Goal: Task Accomplishment & Management: Use online tool/utility

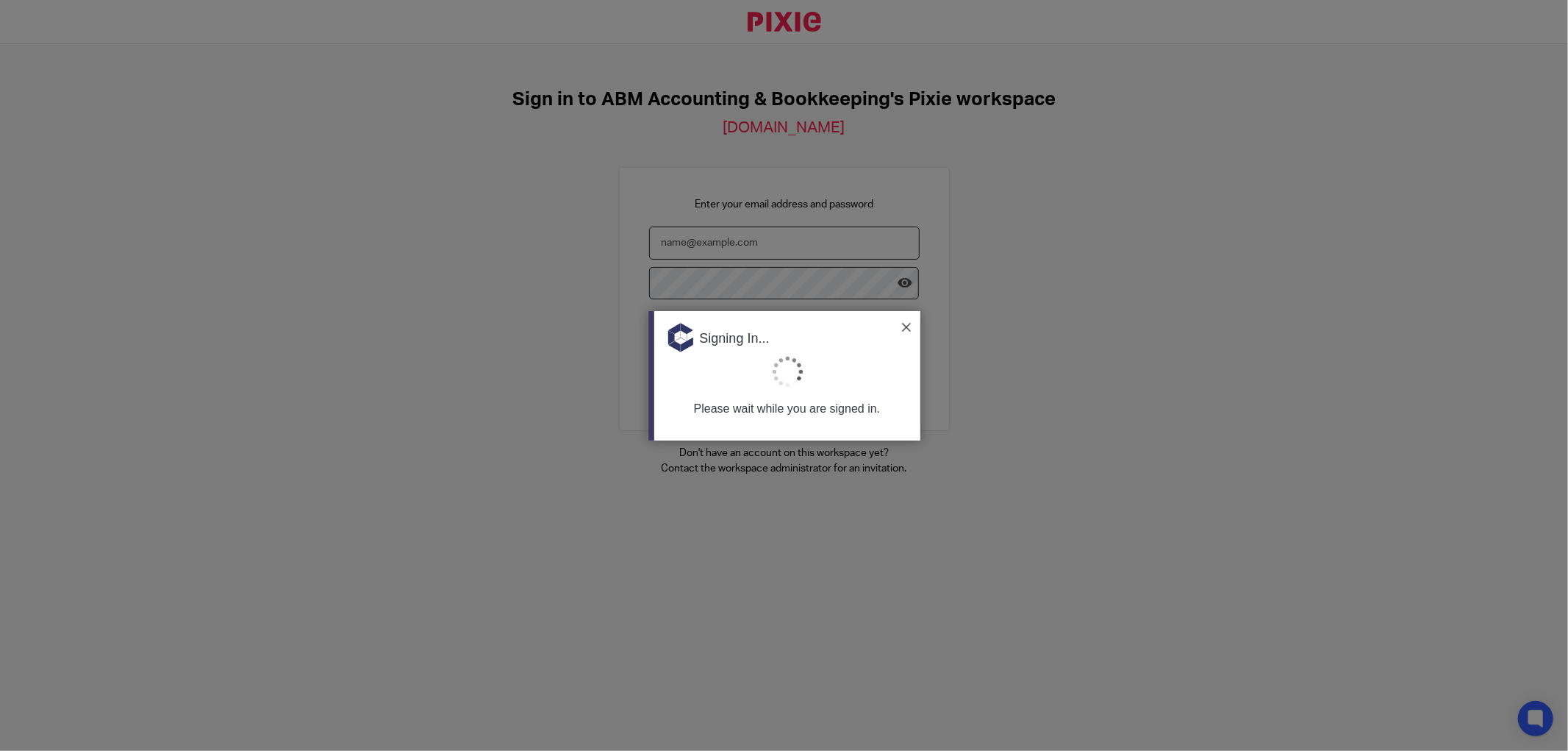
type input "[EMAIL_ADDRESS][DOMAIN_NAME]"
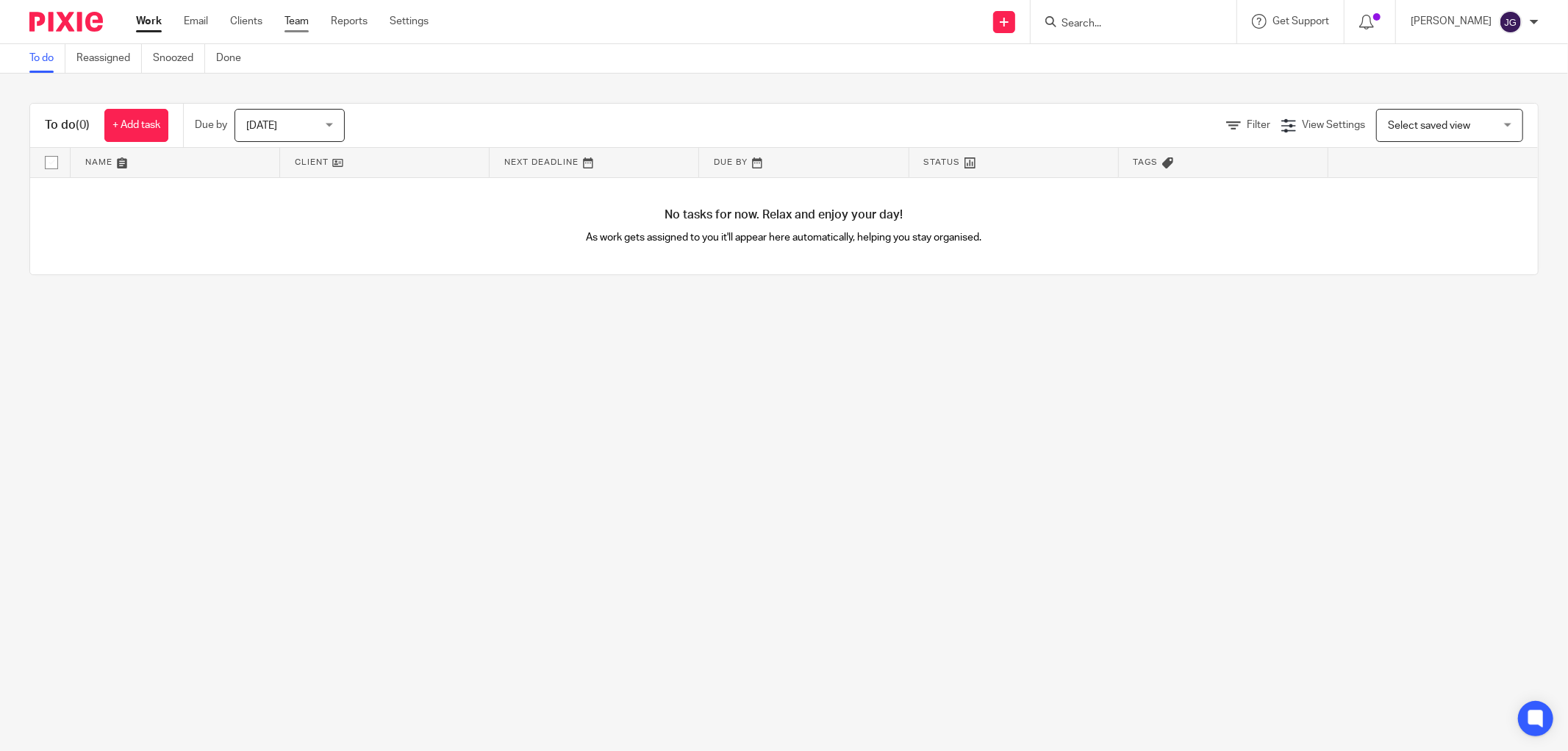
click at [292, 23] on link "Team" at bounding box center [296, 21] width 24 height 14
click at [294, 22] on link "Team" at bounding box center [296, 21] width 24 height 14
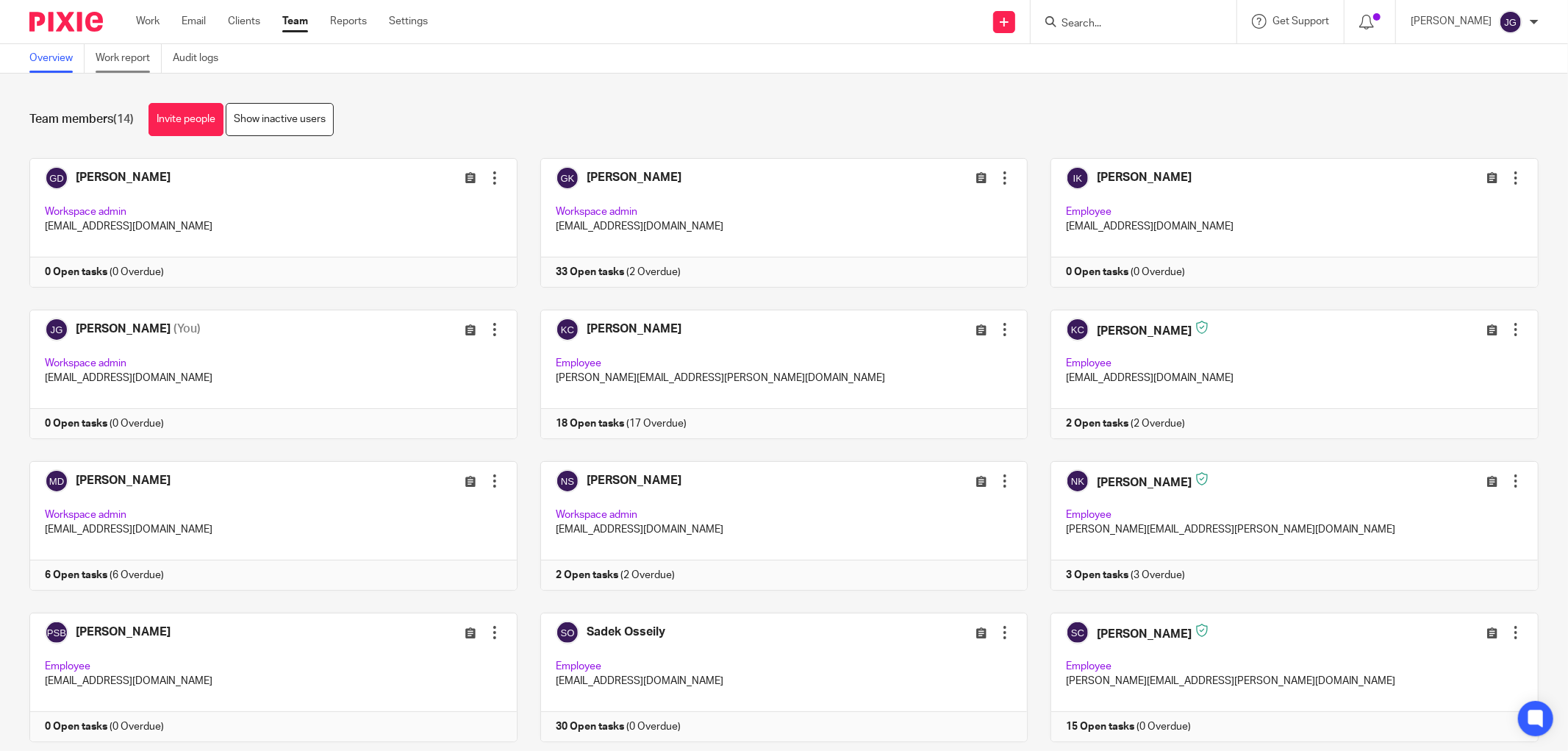
click at [126, 57] on link "Work report" at bounding box center [128, 58] width 66 height 29
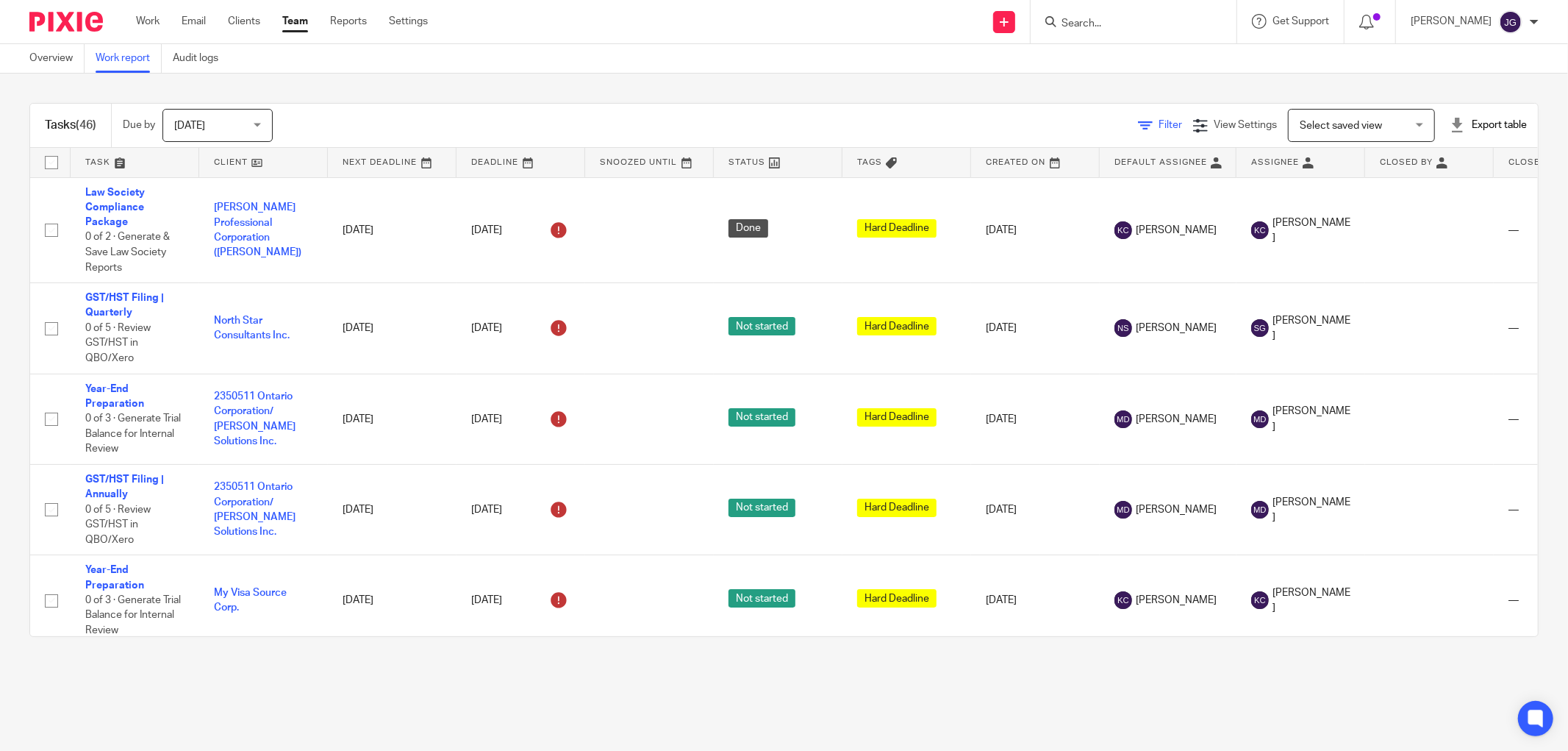
click at [1159, 128] on span "Filter" at bounding box center [1170, 124] width 24 height 11
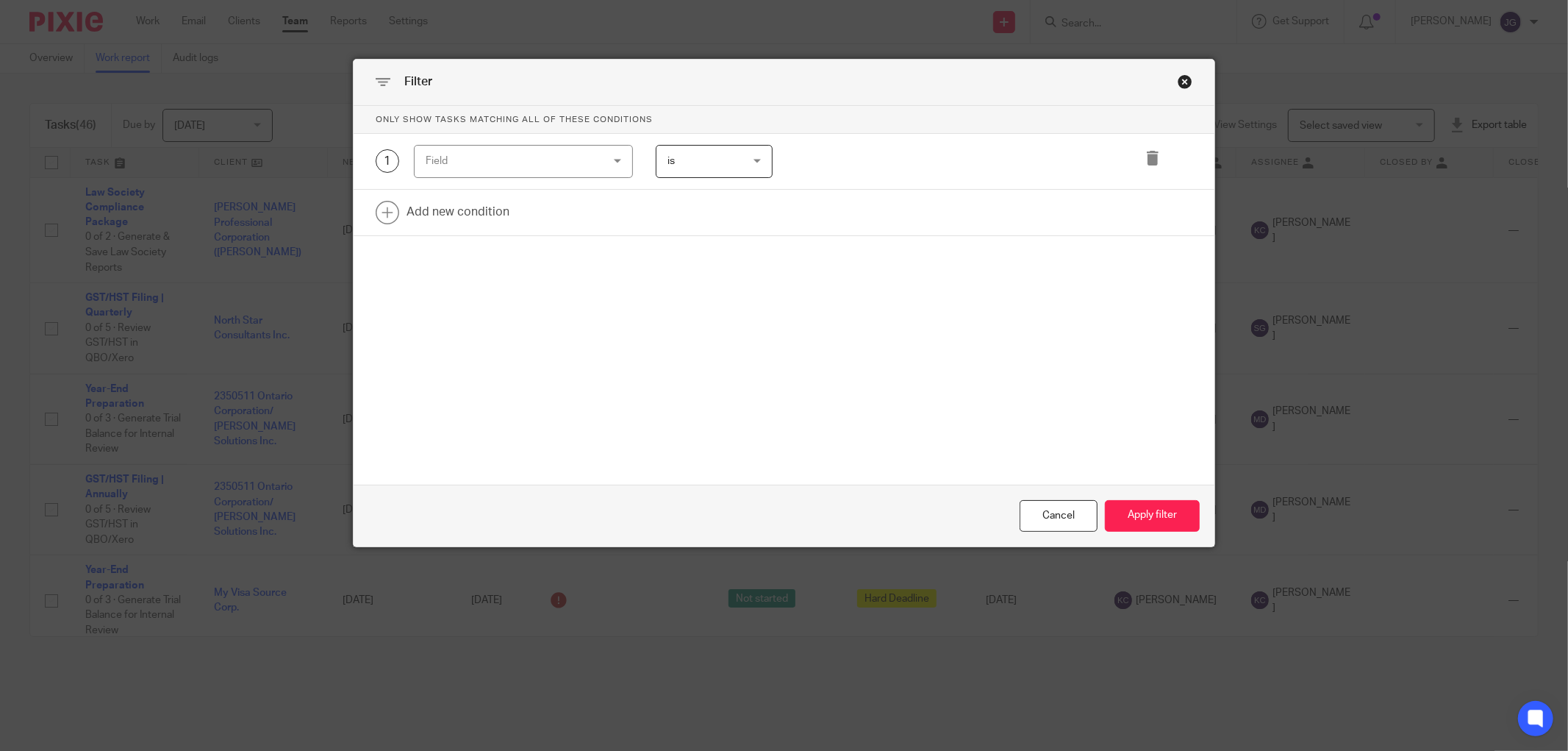
click at [514, 161] on div "Field" at bounding box center [508, 161] width 164 height 31
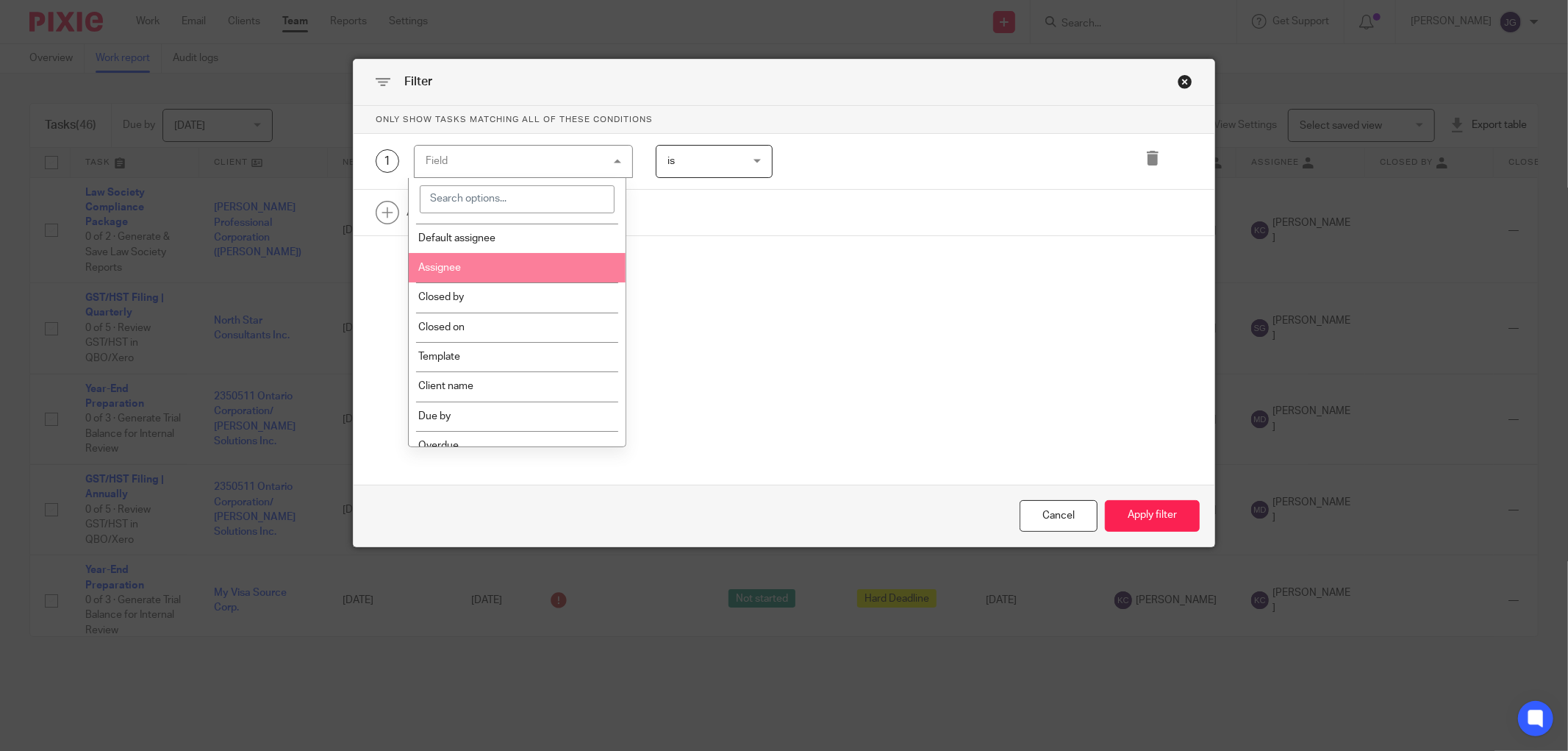
scroll to position [409, 0]
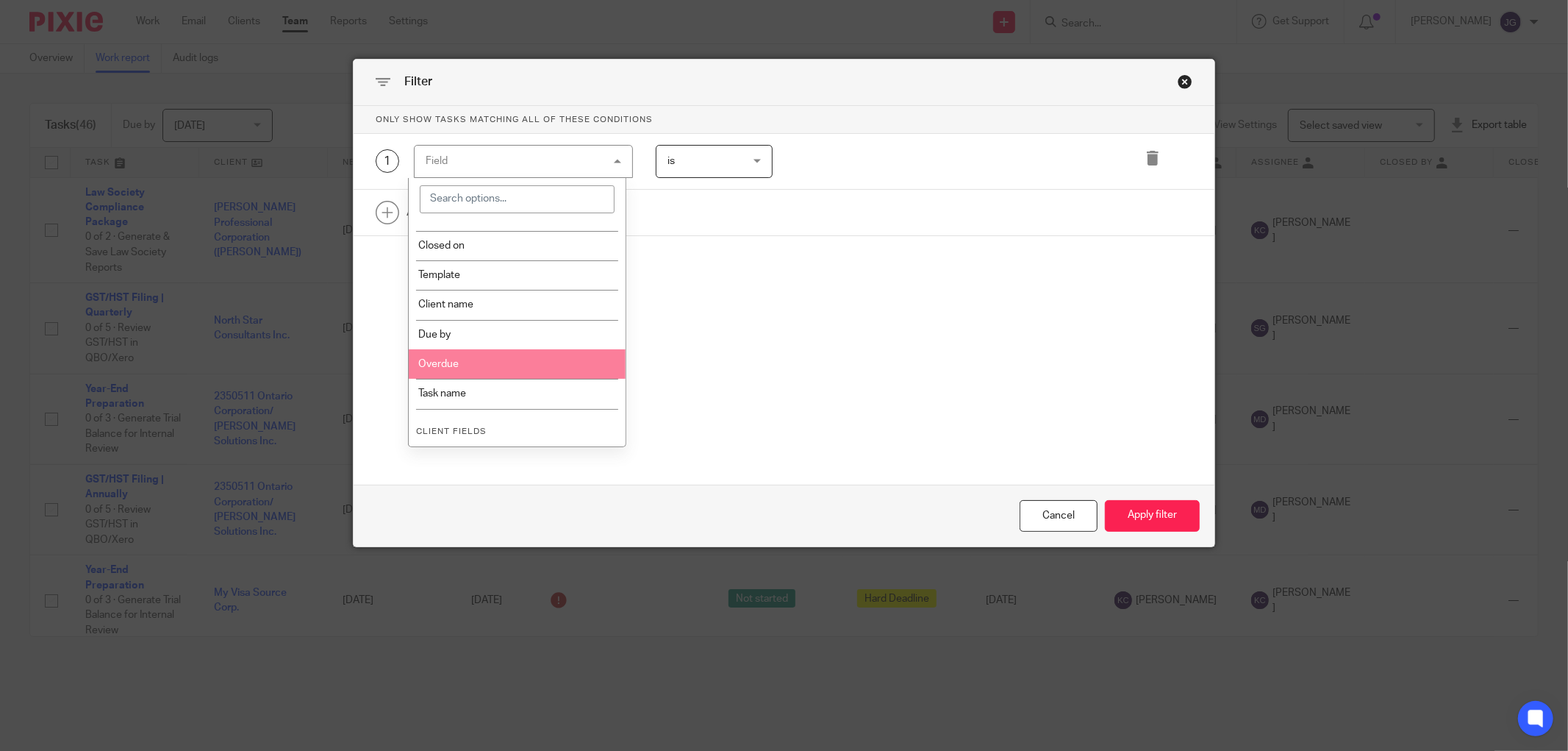
click at [527, 361] on li "Overdue" at bounding box center [518, 364] width 218 height 30
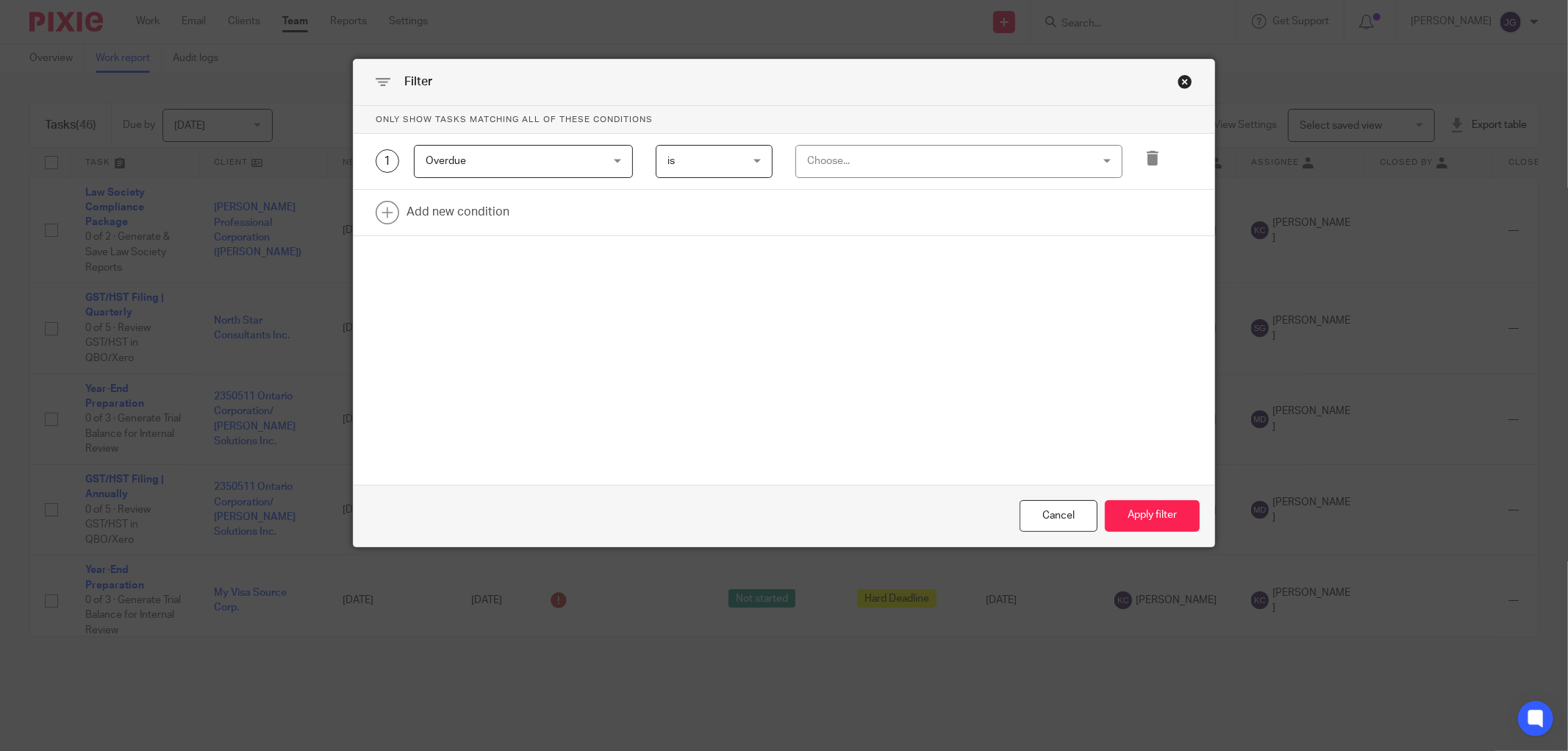
click at [851, 164] on div "Choose..." at bounding box center [932, 161] width 251 height 31
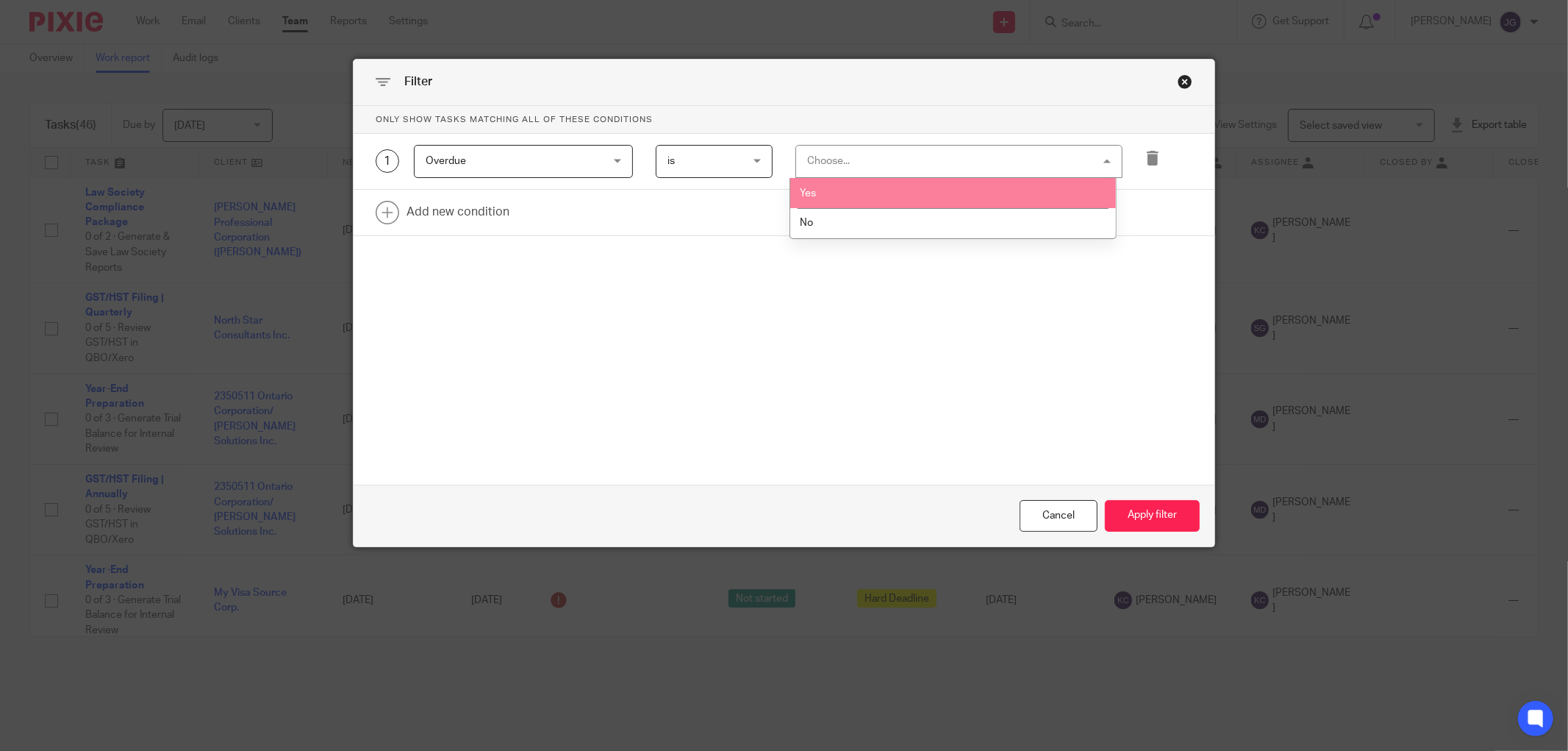
click at [858, 189] on li "Yes" at bounding box center [953, 193] width 326 height 31
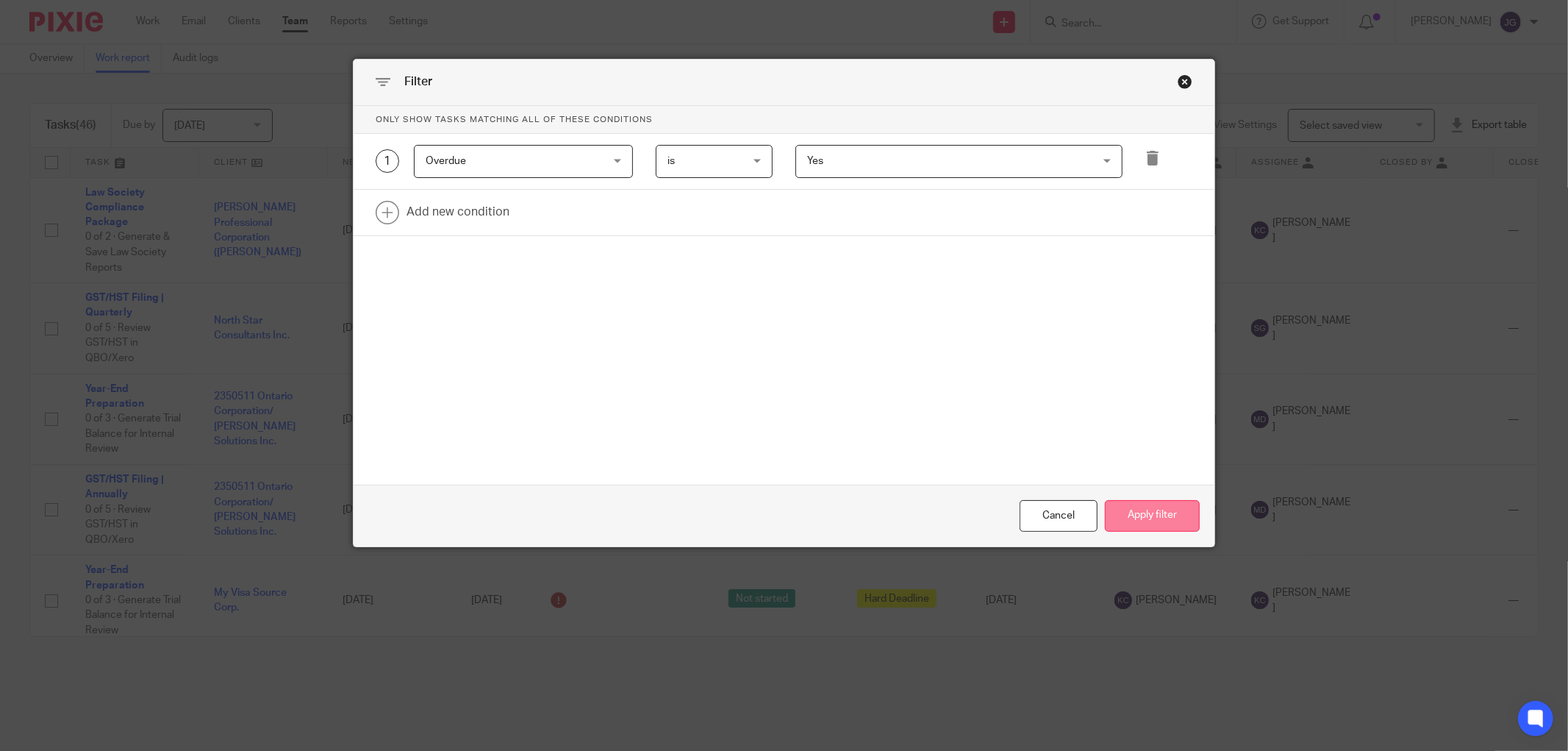
click at [1162, 524] on button "Apply filter" at bounding box center [1152, 516] width 95 height 32
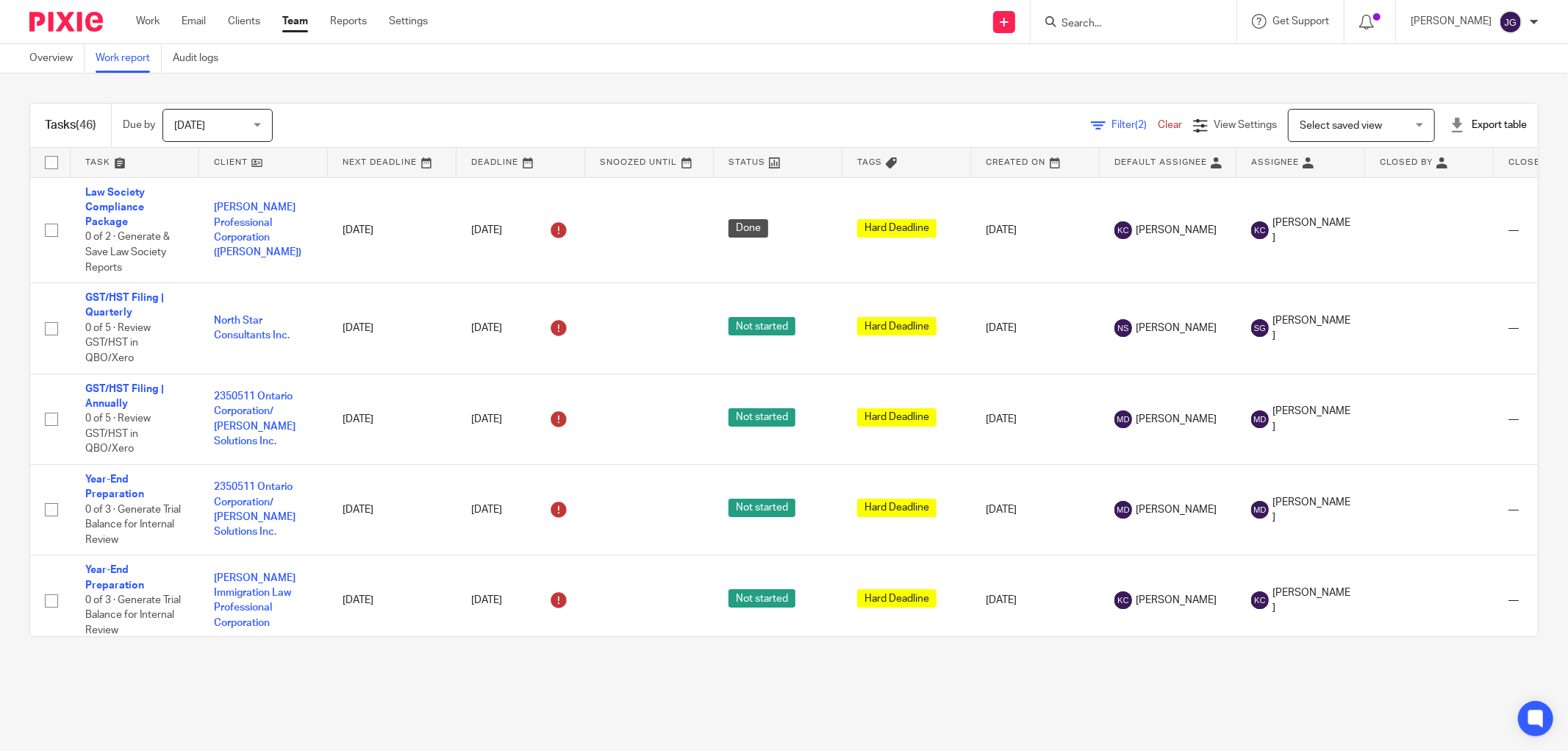
click at [1467, 122] on div "Export table" at bounding box center [1489, 124] width 77 height 14
click at [1420, 174] on link "Excel spreadsheet" at bounding box center [1448, 179] width 85 height 11
